Goal: Information Seeking & Learning: Learn about a topic

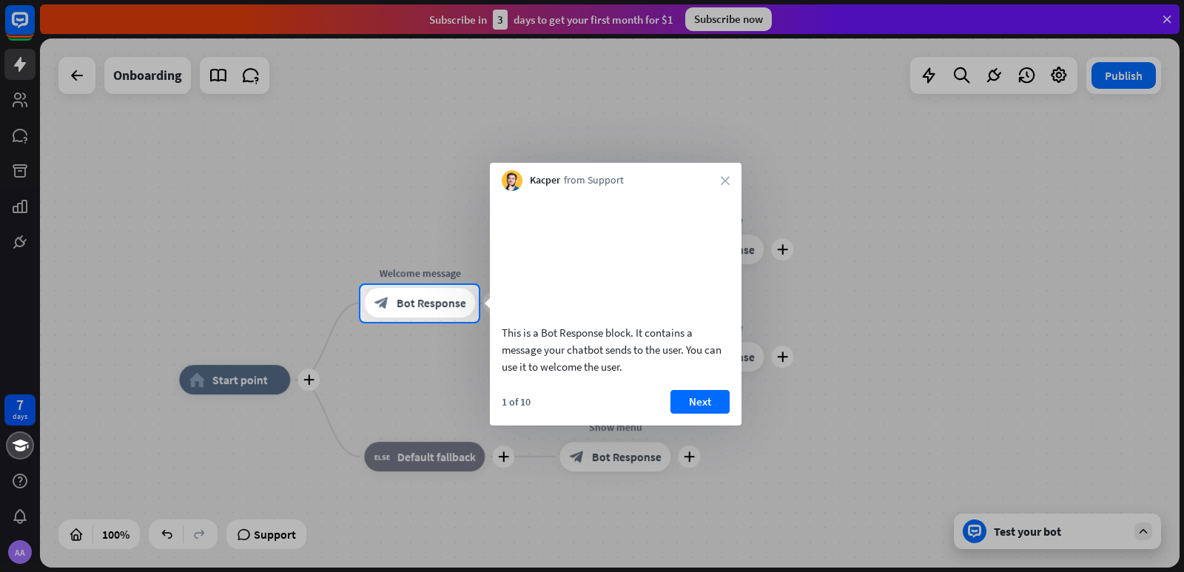
click at [704, 414] on button "Next" at bounding box center [699, 402] width 59 height 24
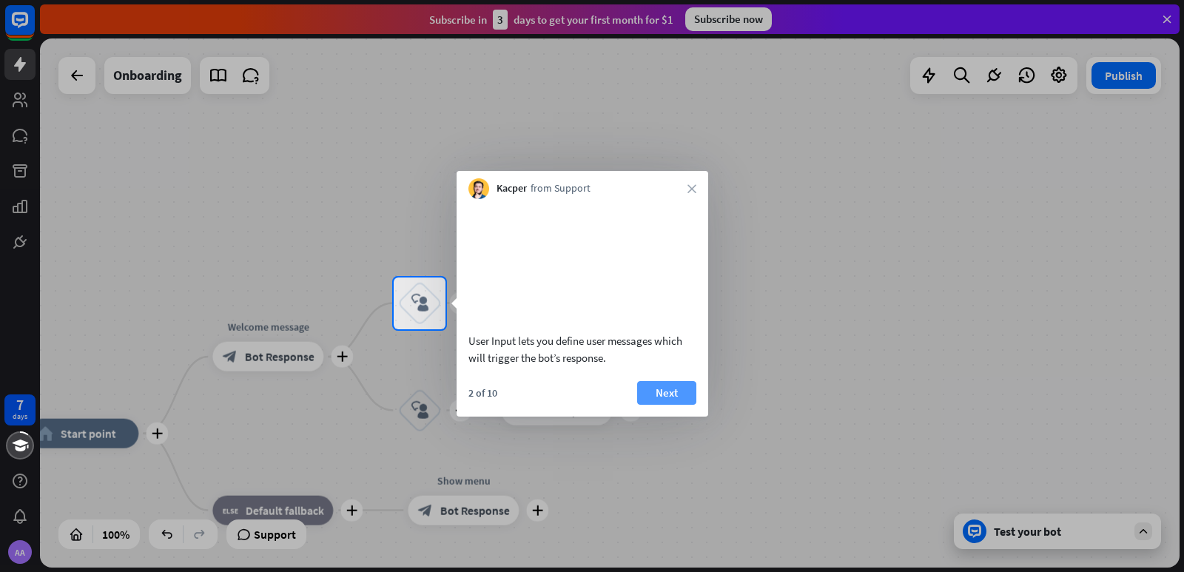
click at [667, 405] on button "Next" at bounding box center [666, 393] width 59 height 24
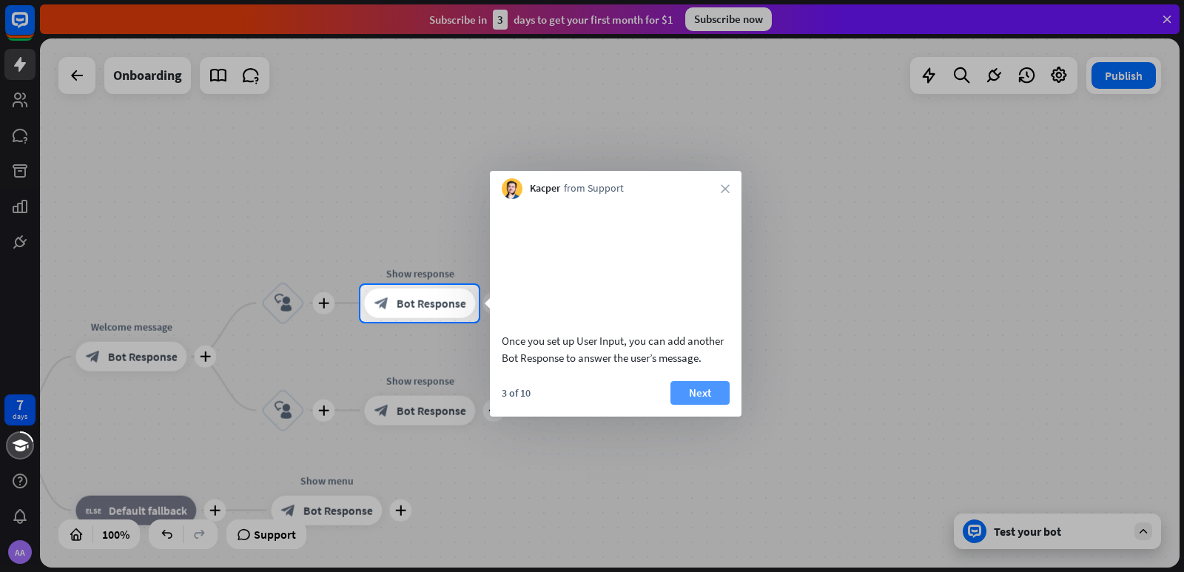
click at [715, 405] on button "Next" at bounding box center [699, 393] width 59 height 24
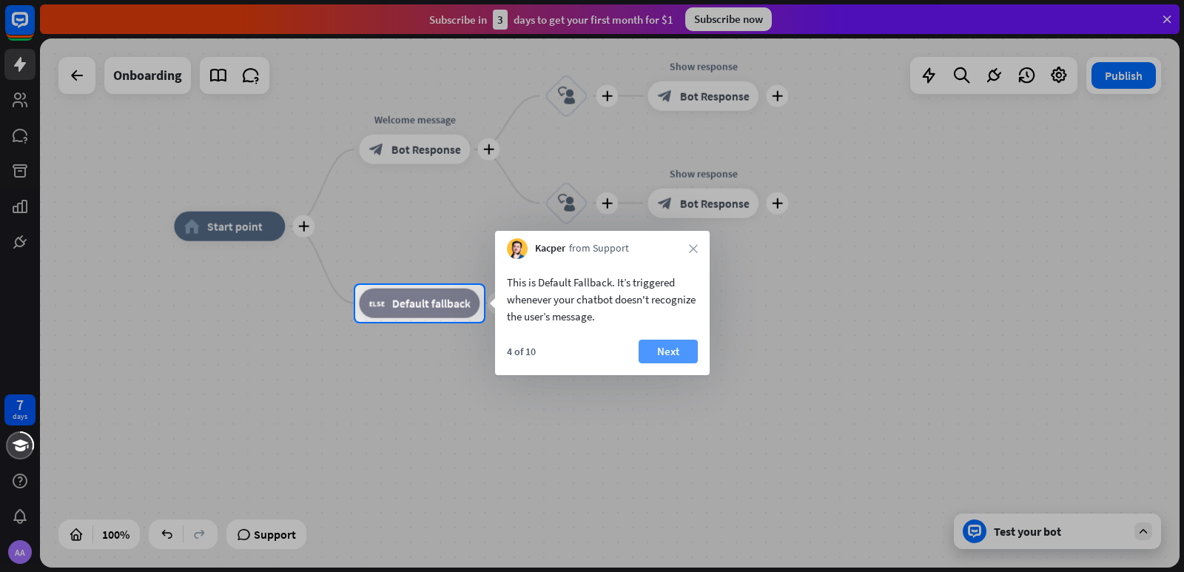
click at [678, 353] on button "Next" at bounding box center [668, 352] width 59 height 24
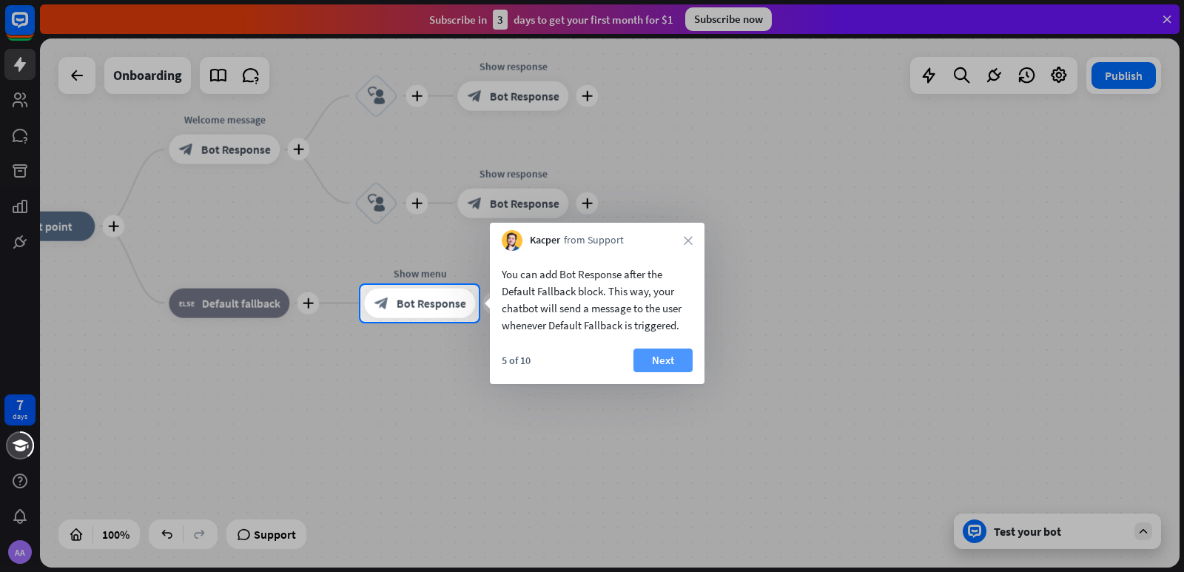
click at [675, 354] on button "Next" at bounding box center [662, 361] width 59 height 24
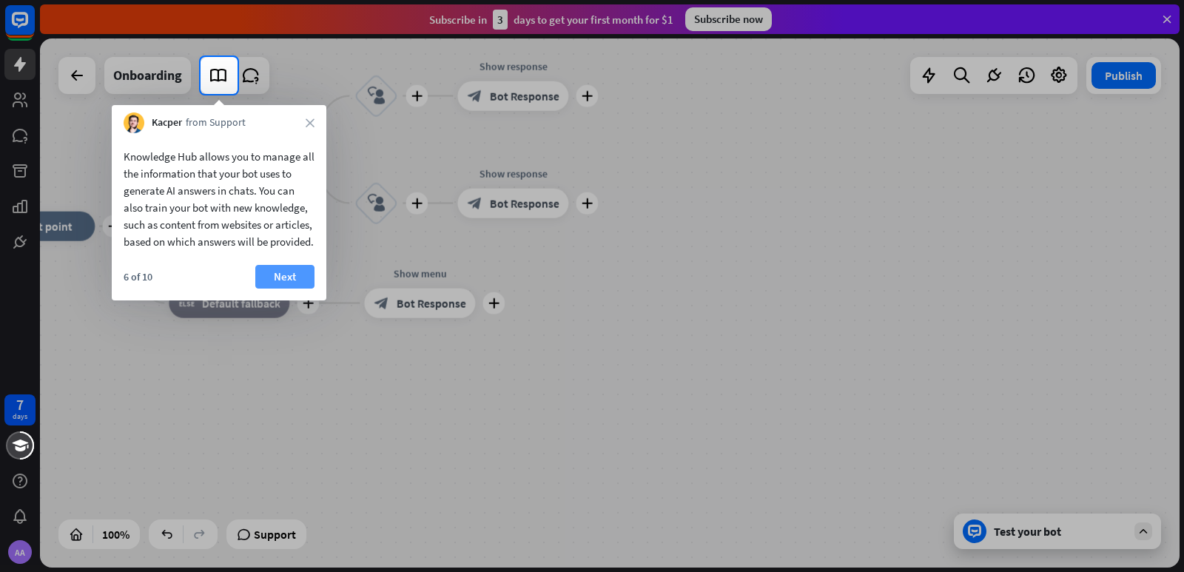
click at [283, 289] on button "Next" at bounding box center [284, 277] width 59 height 24
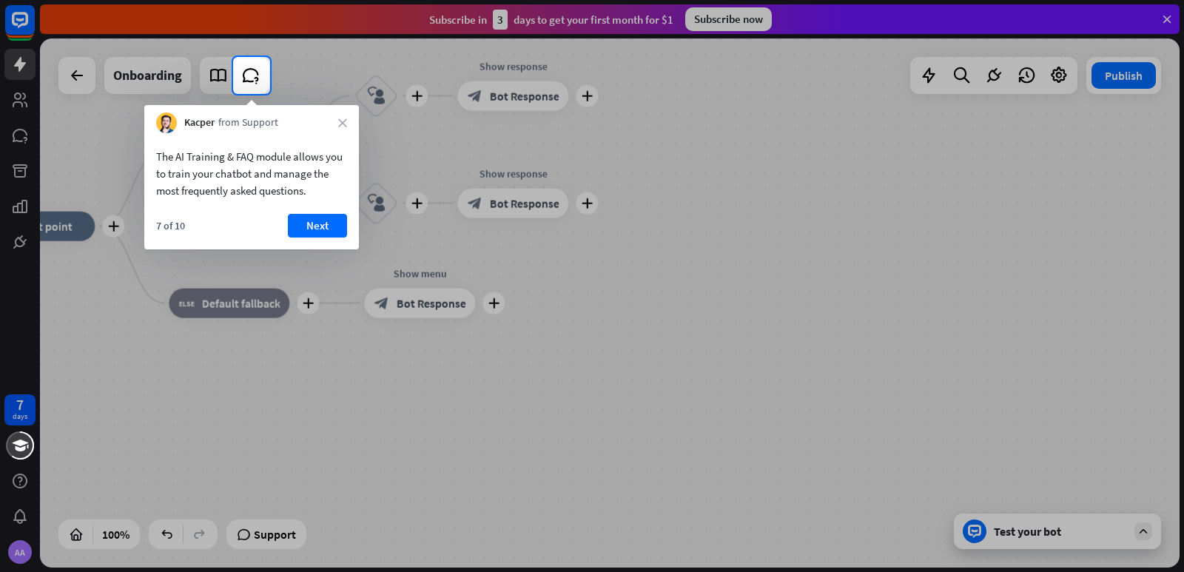
click at [325, 211] on div "The AI Training & FAQ module allows you to train your chatbot and manage the mo…" at bounding box center [251, 191] width 215 height 116
click at [314, 225] on button "Next" at bounding box center [317, 226] width 59 height 24
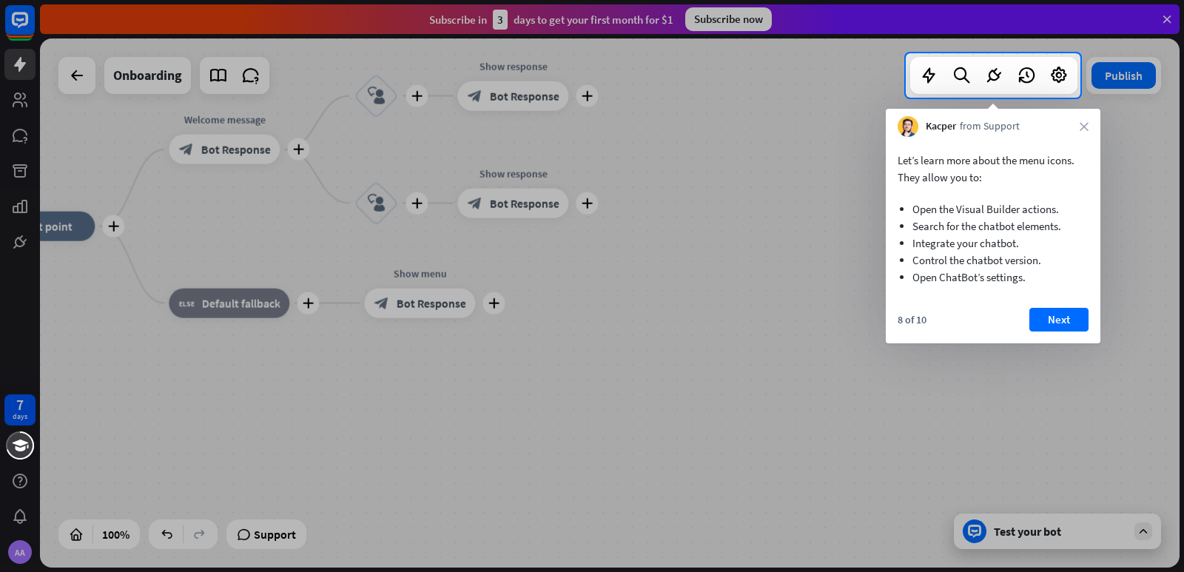
click at [1065, 305] on div "Let’s learn more about the menu icons. They allow you to: Open the Visual Build…" at bounding box center [993, 240] width 215 height 206
click at [1068, 314] on button "Next" at bounding box center [1058, 320] width 59 height 24
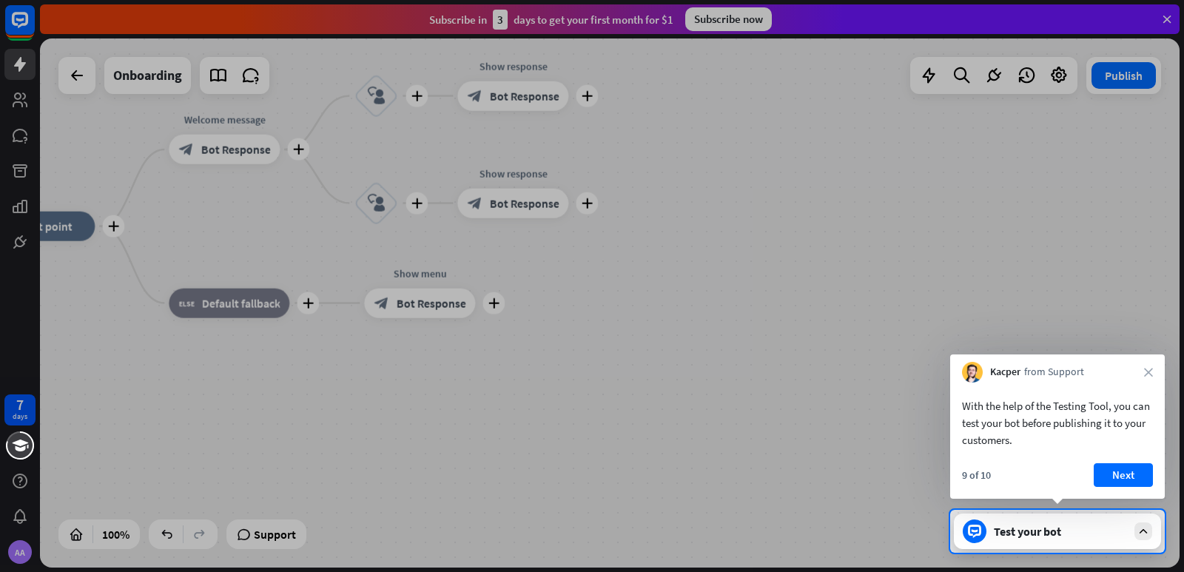
click at [1128, 472] on button "Next" at bounding box center [1123, 475] width 59 height 24
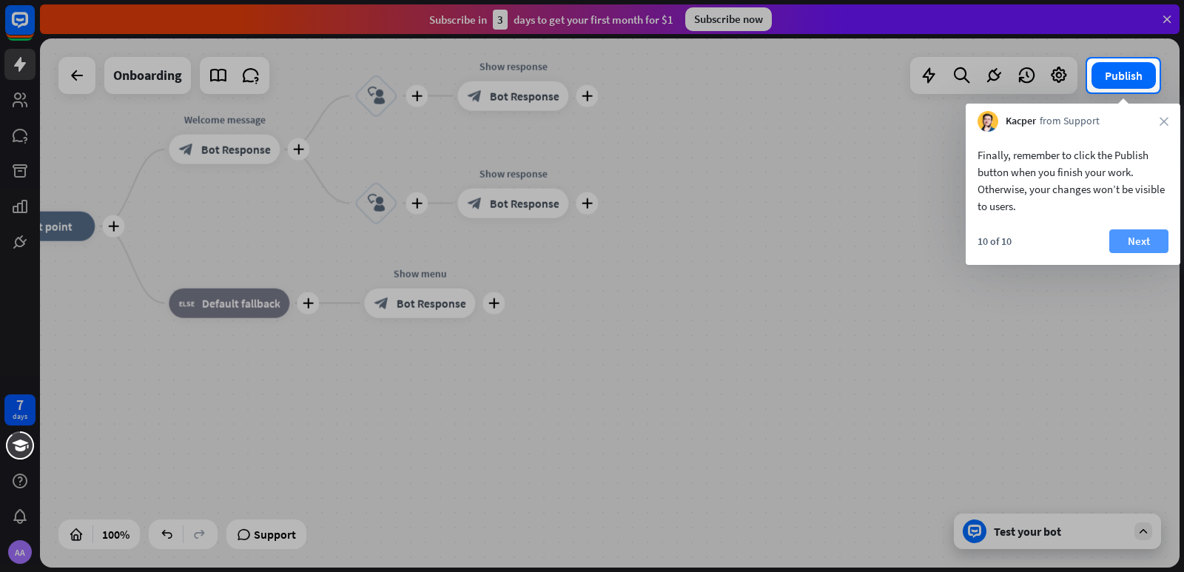
click at [1146, 238] on button "Next" at bounding box center [1138, 241] width 59 height 24
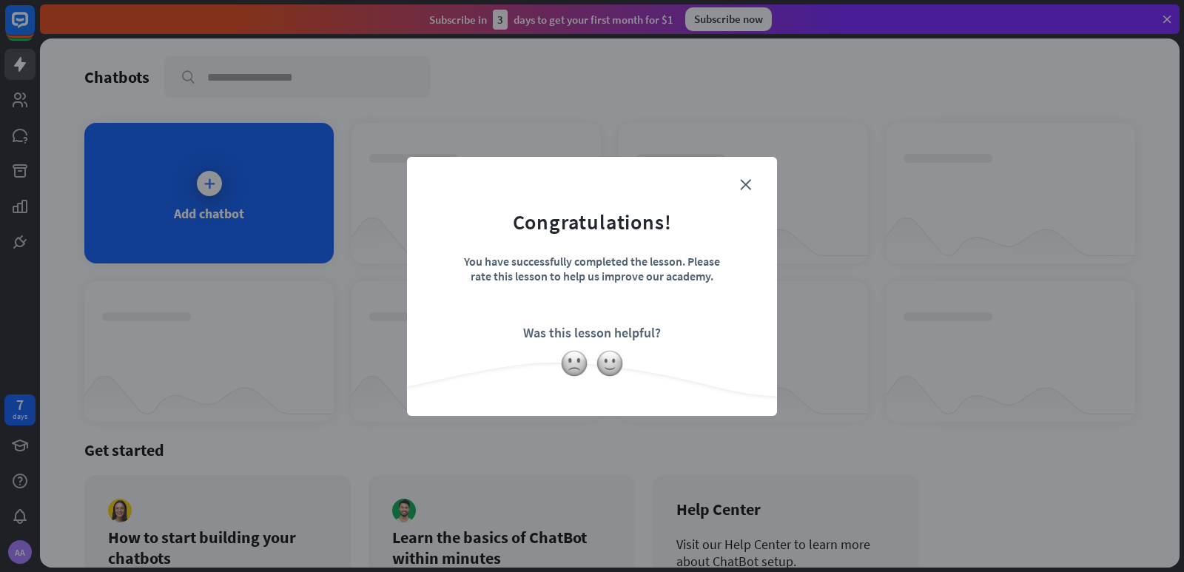
click at [751, 189] on form "Congratulations! You have successfully completed the lesson. Please rate this l…" at bounding box center [591, 263] width 333 height 177
click at [745, 184] on icon "close" at bounding box center [745, 184] width 11 height 11
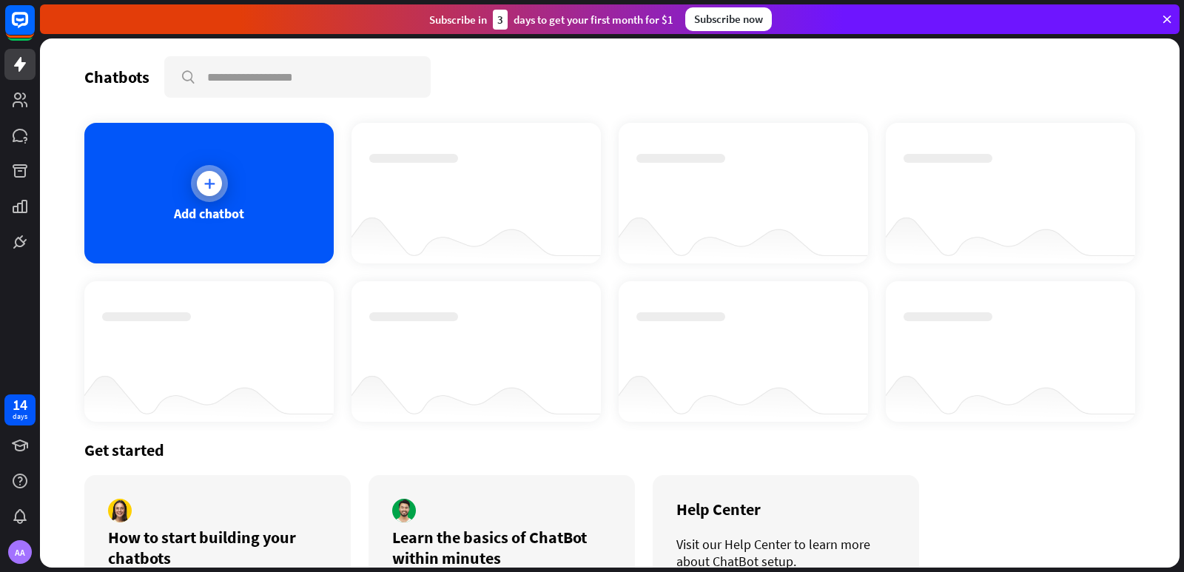
click at [201, 200] on div "Add chatbot" at bounding box center [208, 193] width 249 height 141
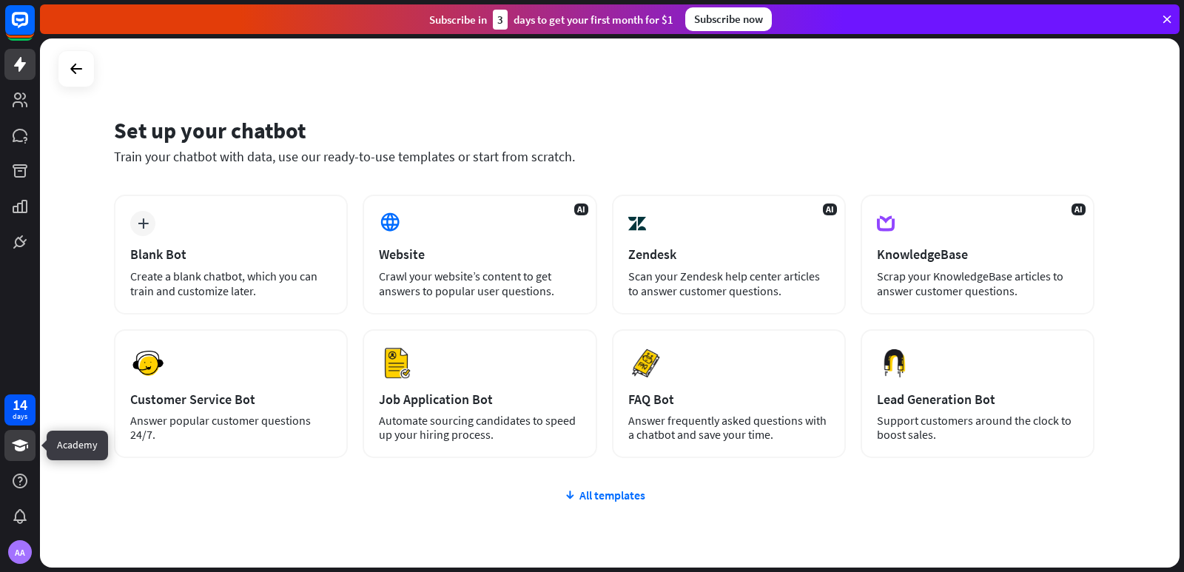
click at [21, 443] on icon at bounding box center [20, 446] width 16 height 12
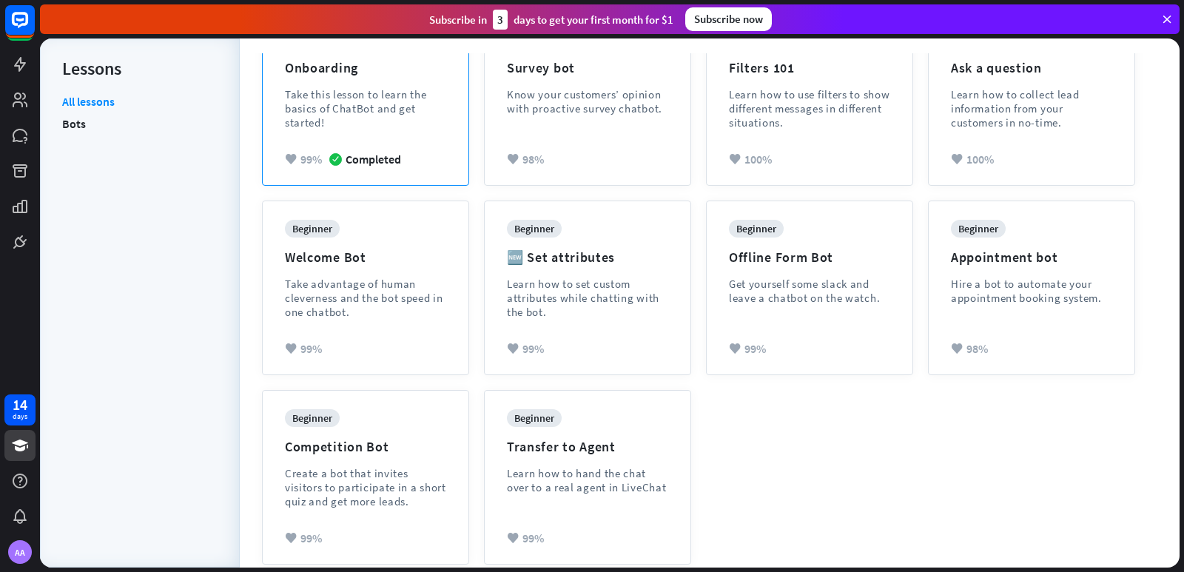
scroll to position [235, 0]
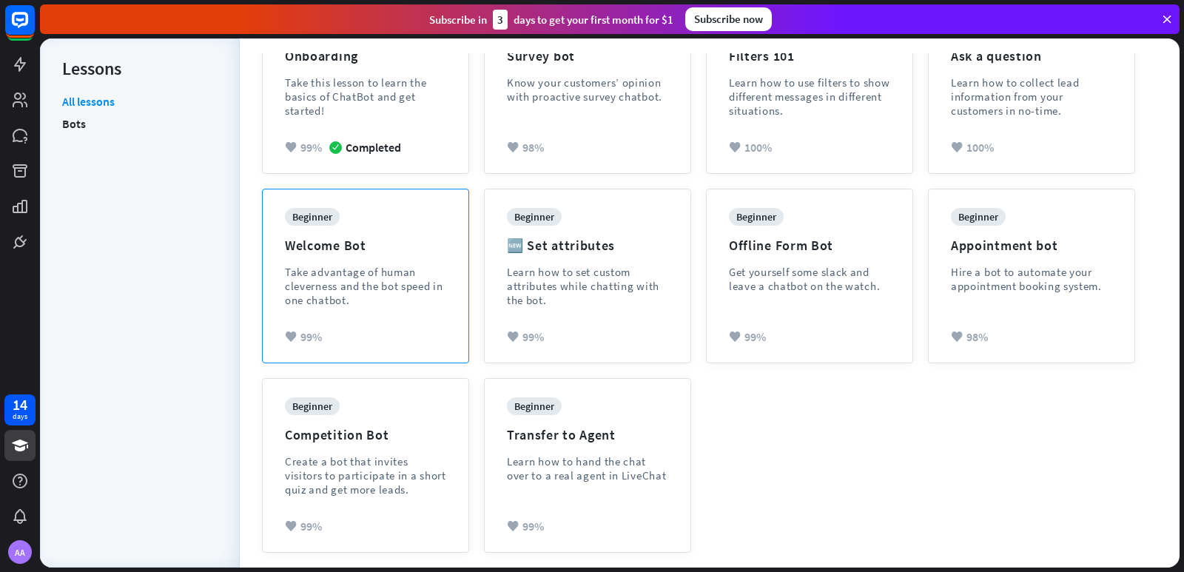
click at [334, 271] on div "Take advantage of human cleverness and the bot speed in one chatbot." at bounding box center [365, 286] width 161 height 42
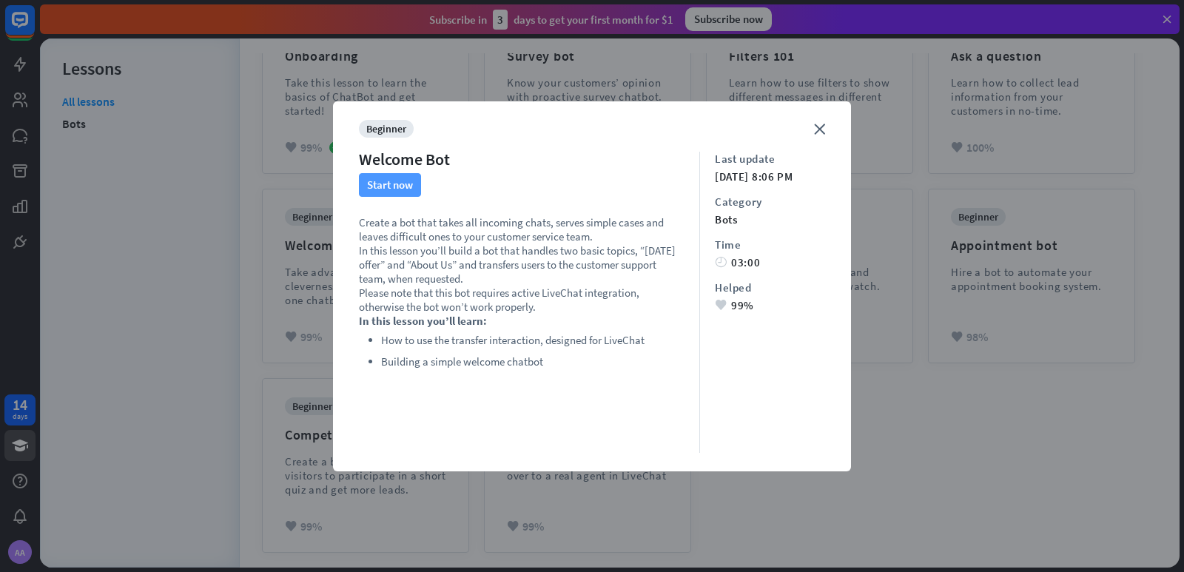
click at [386, 183] on button "Start now" at bounding box center [390, 185] width 62 height 24
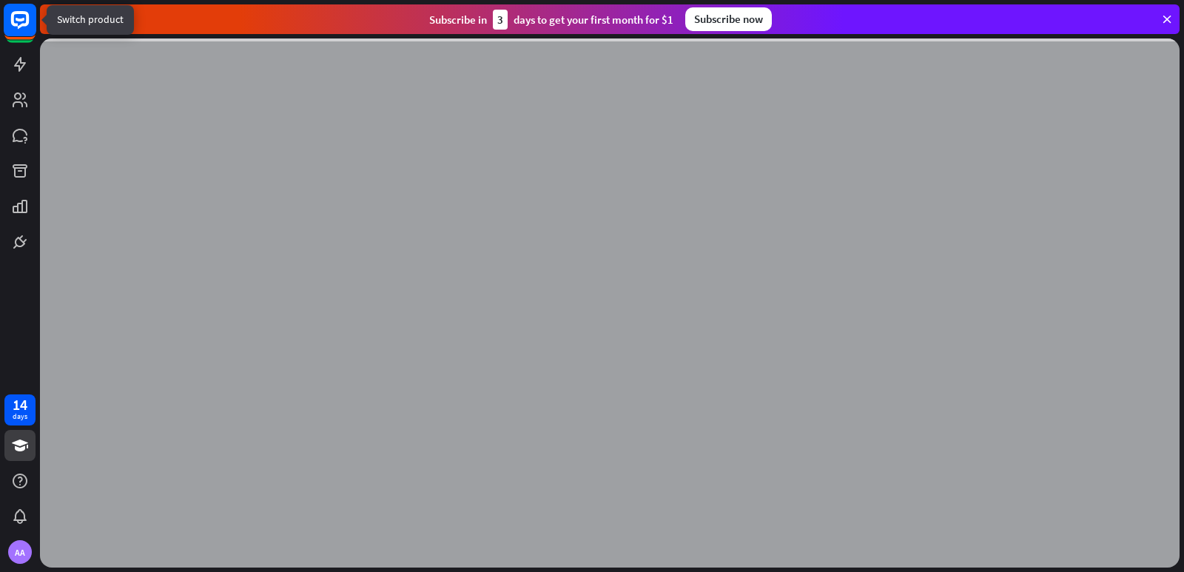
click at [17, 24] on icon at bounding box center [20, 20] width 18 height 18
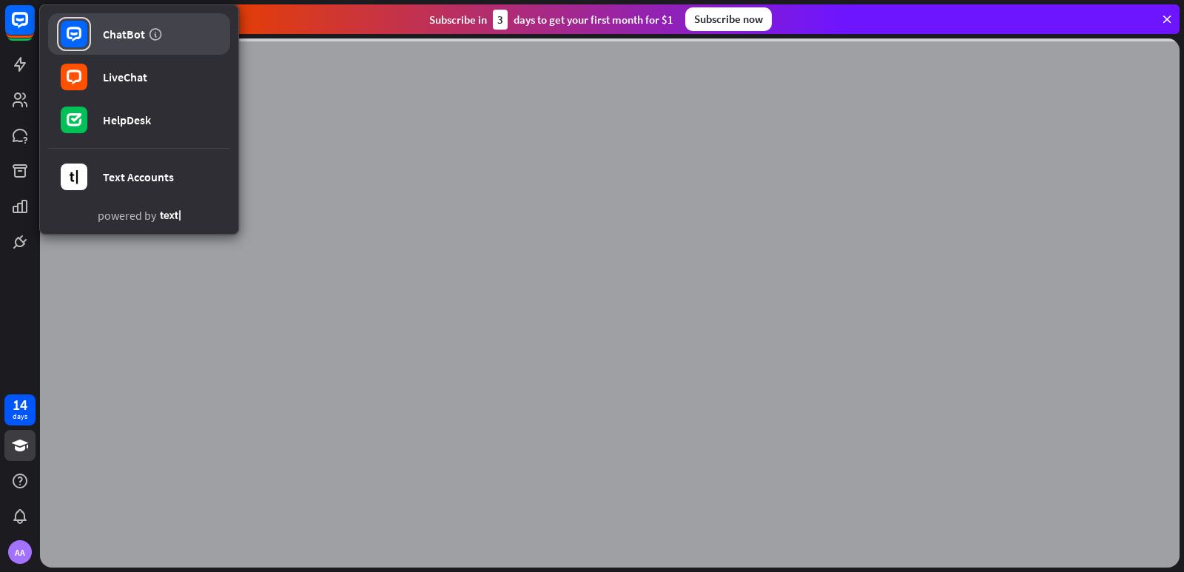
click at [130, 32] on div "ChatBot" at bounding box center [124, 34] width 42 height 15
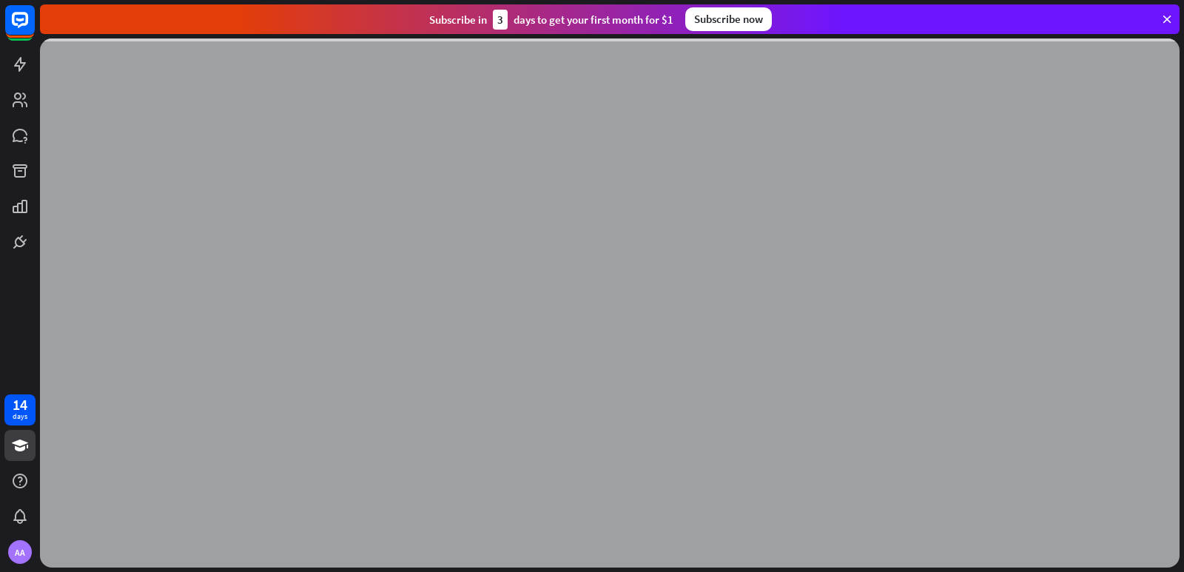
click at [280, 329] on div at bounding box center [609, 302] width 1139 height 529
